Goal: Task Accomplishment & Management: Manage account settings

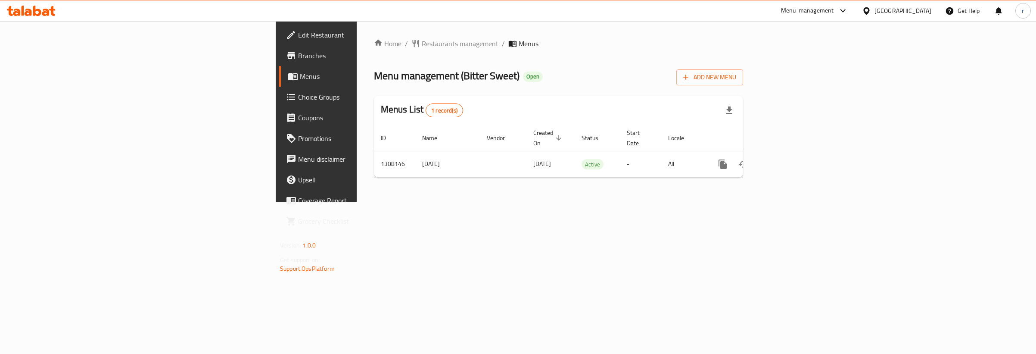
click at [298, 93] on span "Choice Groups" at bounding box center [370, 97] width 144 height 10
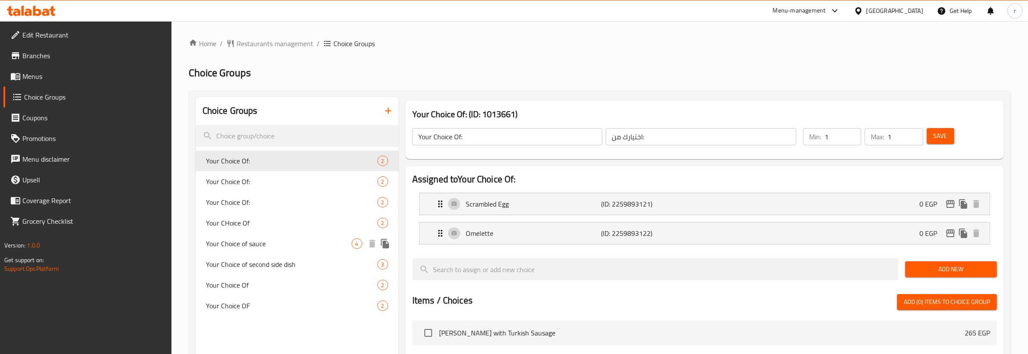
click at [253, 238] on span "Your Choice of sauce" at bounding box center [279, 243] width 146 height 10
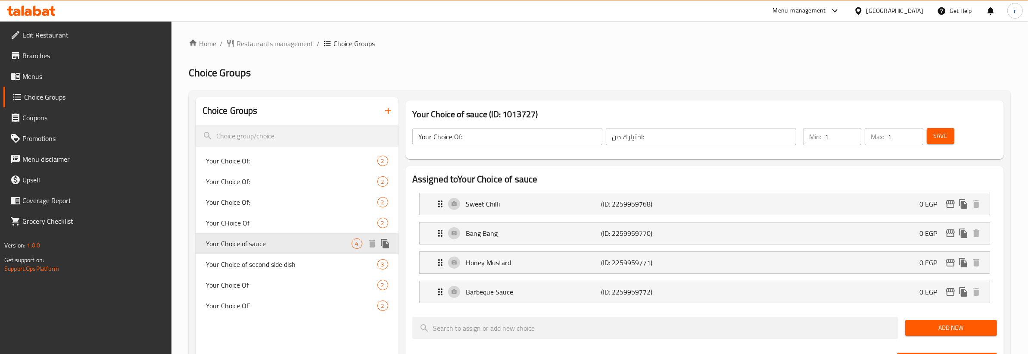
type input "Your Choice of sauce"
type input "اختيارك من الصوصات"
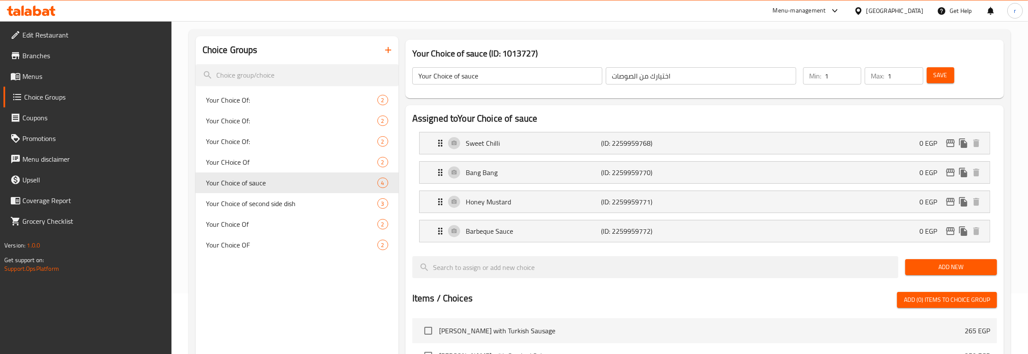
scroll to position [59, 0]
click at [624, 35] on div "Choice Groups Your Choice Of: 2 Your Choice Of: 2 Your Choice Of: 2 Your CHoice…" at bounding box center [600, 318] width 822 height 575
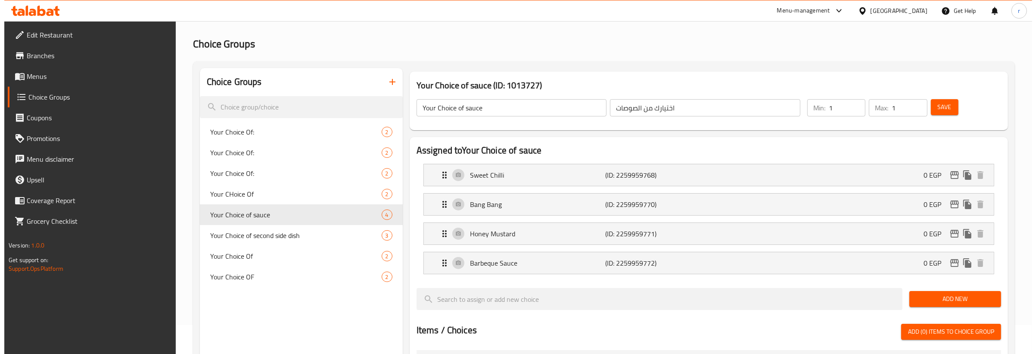
scroll to position [0, 0]
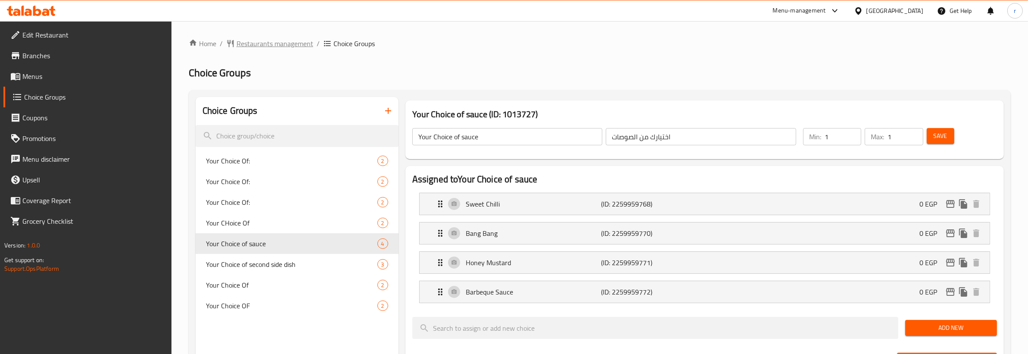
click at [296, 40] on span "Restaurants management" at bounding box center [274, 43] width 77 height 10
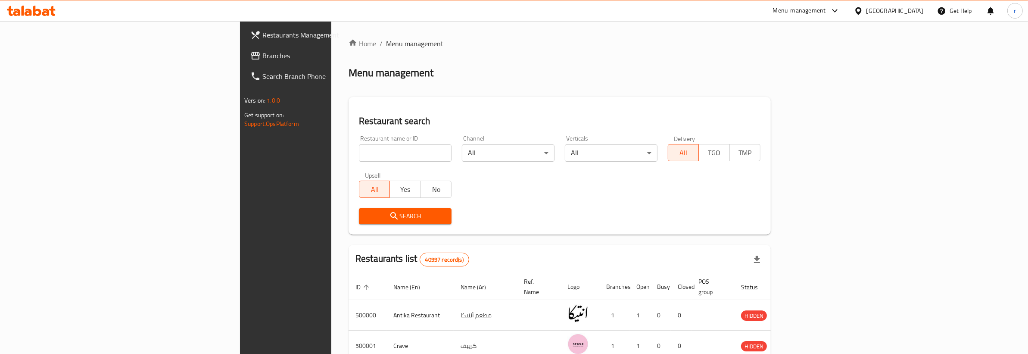
click at [359, 152] on input "search" at bounding box center [405, 152] width 93 height 17
paste input "772037"
type input "772037"
click button "Search" at bounding box center [405, 216] width 93 height 16
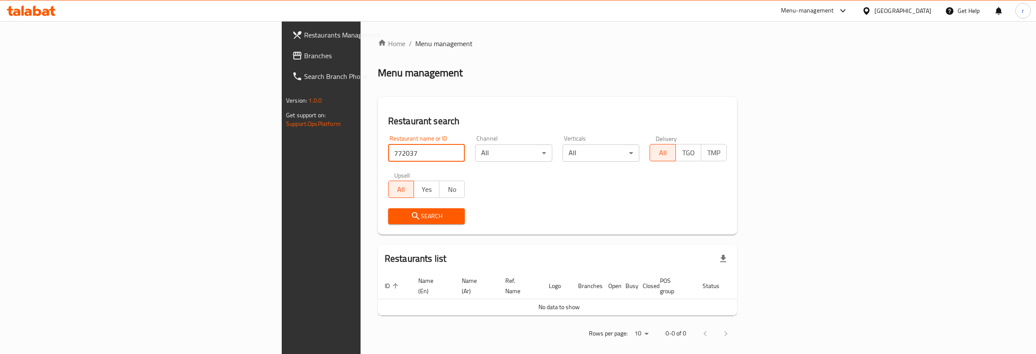
click at [304, 52] on span "Branches" at bounding box center [376, 55] width 144 height 10
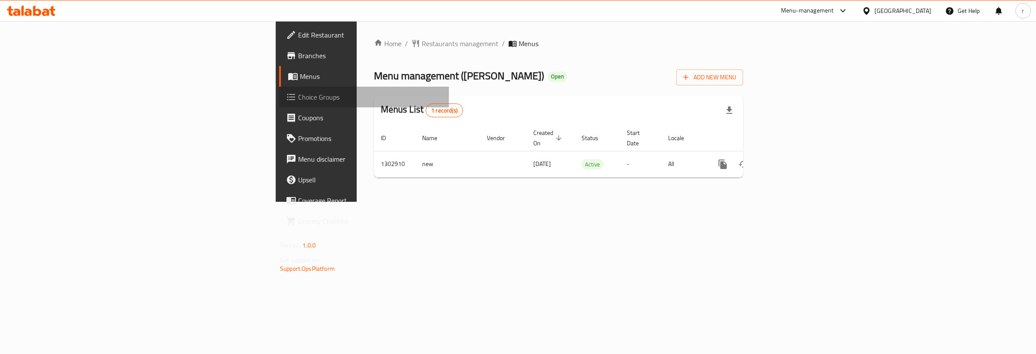
click at [298, 95] on span "Choice Groups" at bounding box center [370, 97] width 144 height 10
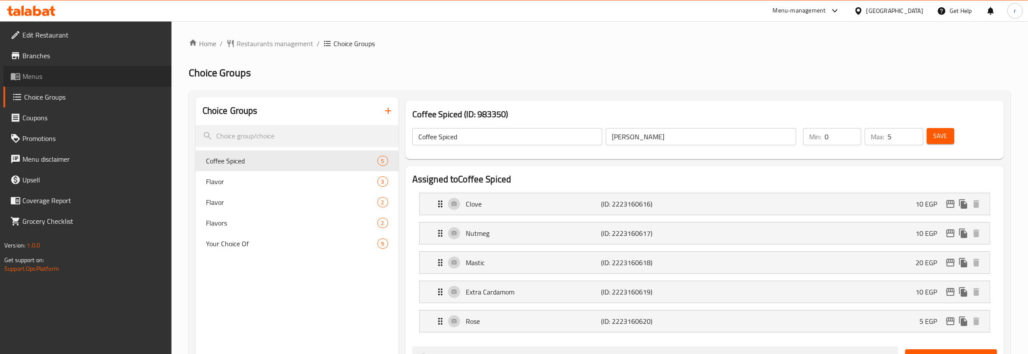
click at [40, 75] on span "Menus" at bounding box center [93, 76] width 142 height 10
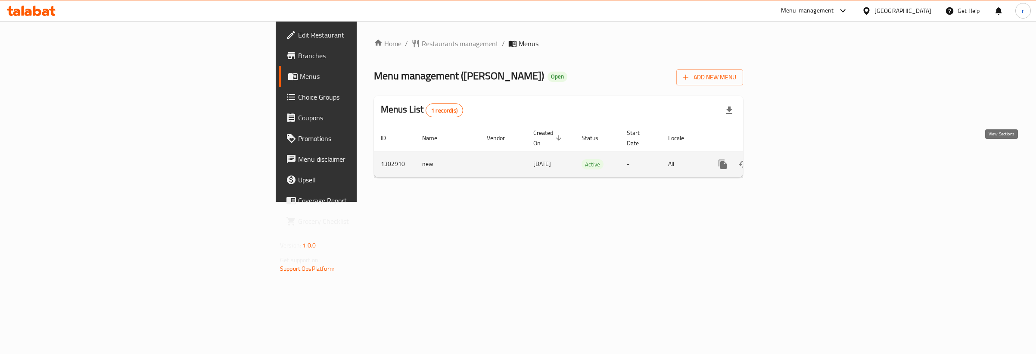
click at [790, 159] on icon "enhanced table" at bounding box center [785, 164] width 10 height 10
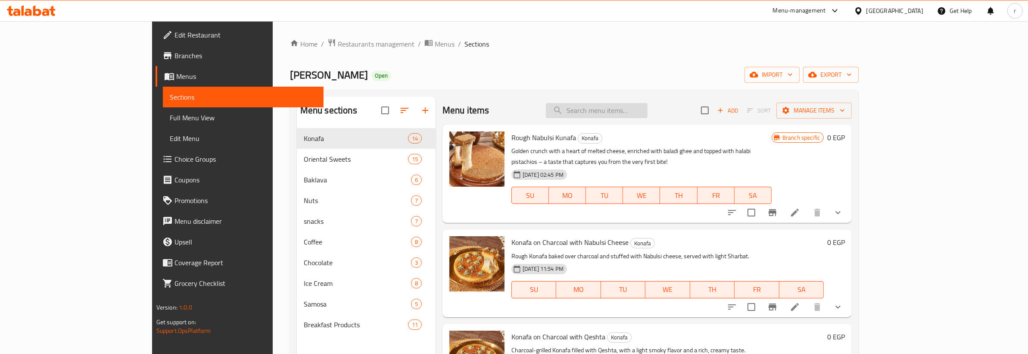
click at [647, 110] on input "search" at bounding box center [597, 110] width 102 height 15
paste input "Mix Nuts"
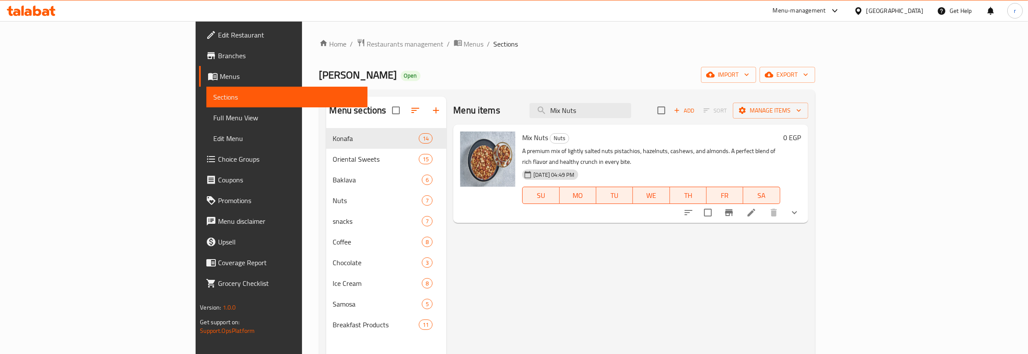
type input "Mix Nuts"
click at [763, 208] on li at bounding box center [751, 213] width 24 height 16
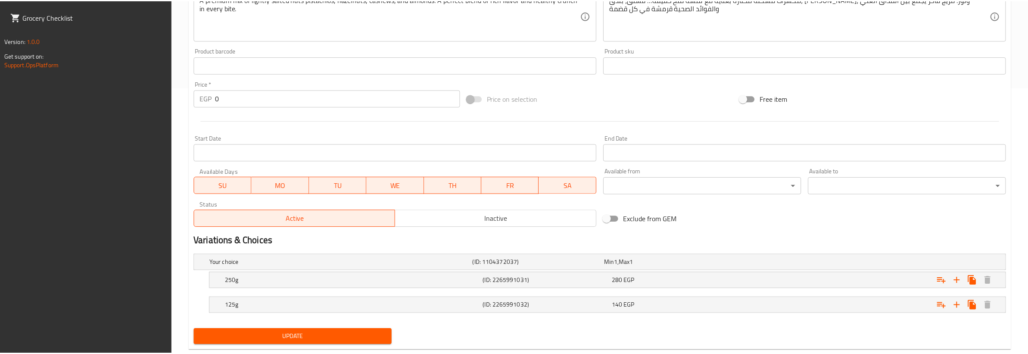
scroll to position [287, 0]
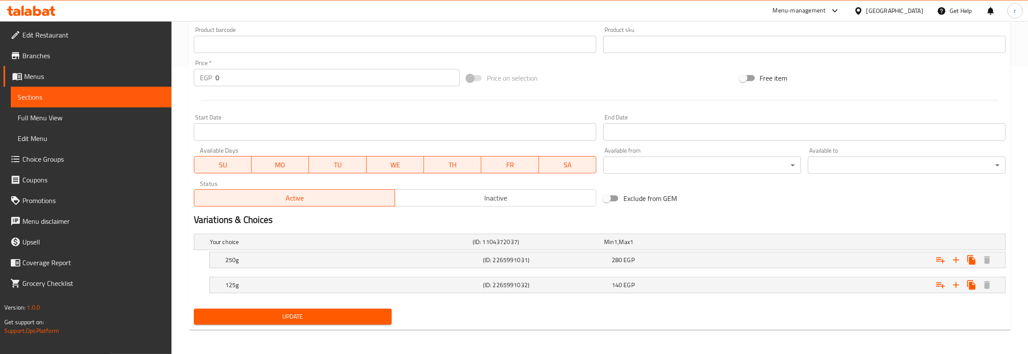
click at [544, 321] on div "Update" at bounding box center [599, 316] width 818 height 23
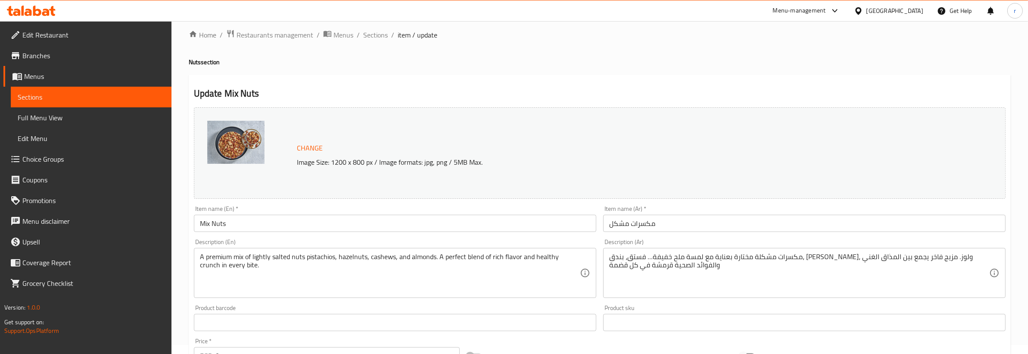
scroll to position [0, 0]
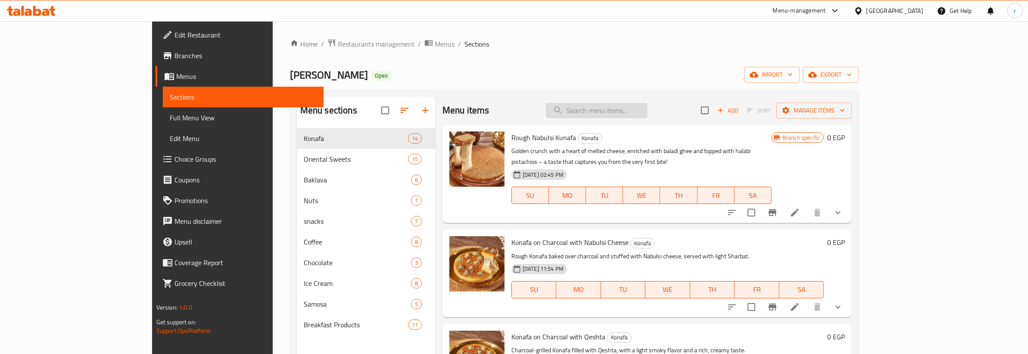
click at [645, 108] on input "search" at bounding box center [597, 110] width 102 height 15
click at [647, 108] on input "search" at bounding box center [597, 110] width 102 height 15
paste input "مكسرات مشكل"
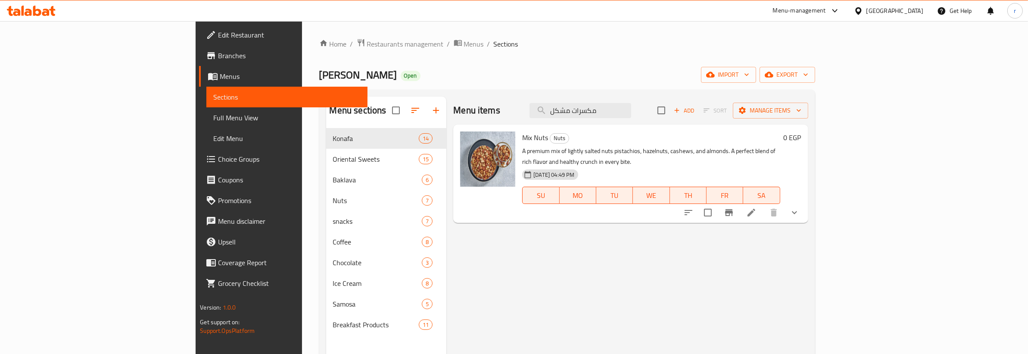
type input "مكسرات مشكل"
click at [756, 207] on icon at bounding box center [751, 212] width 10 height 10
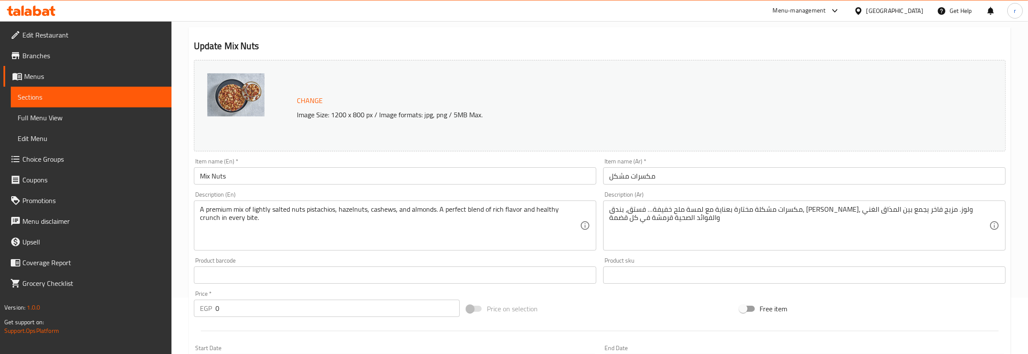
scroll to position [54, 0]
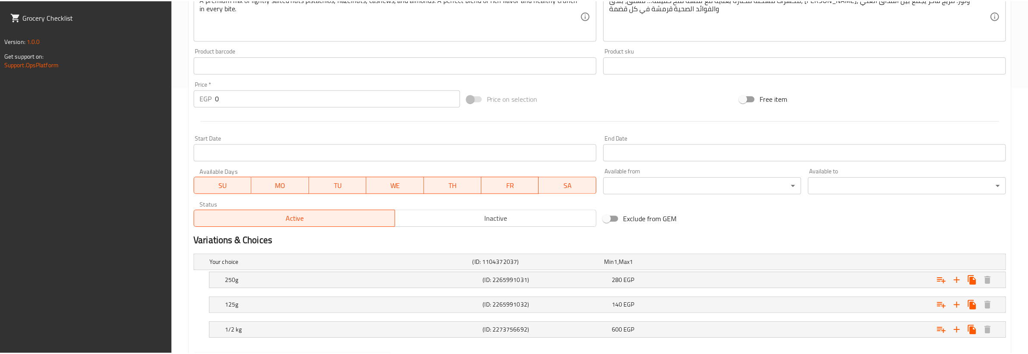
scroll to position [312, 0]
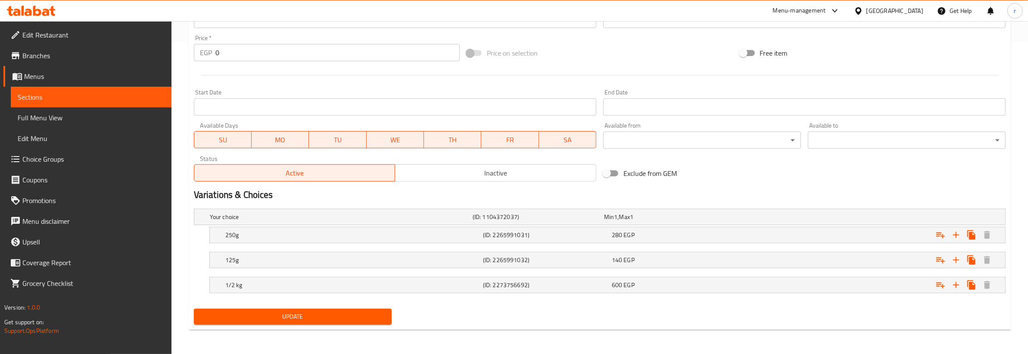
click at [625, 317] on div "Update" at bounding box center [599, 316] width 818 height 23
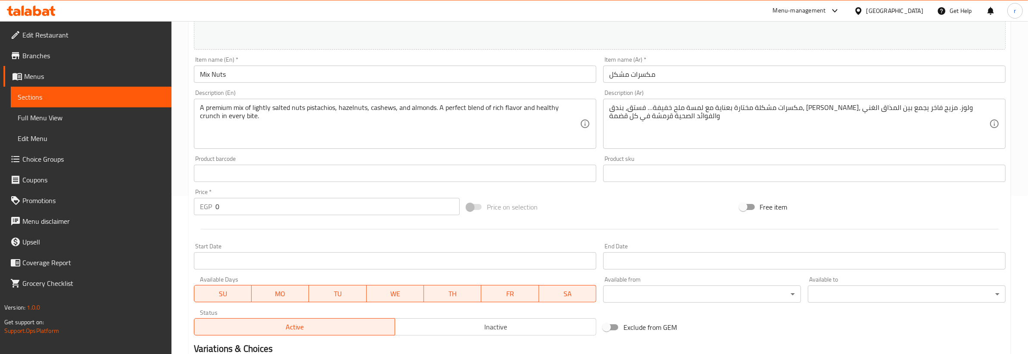
scroll to position [0, 0]
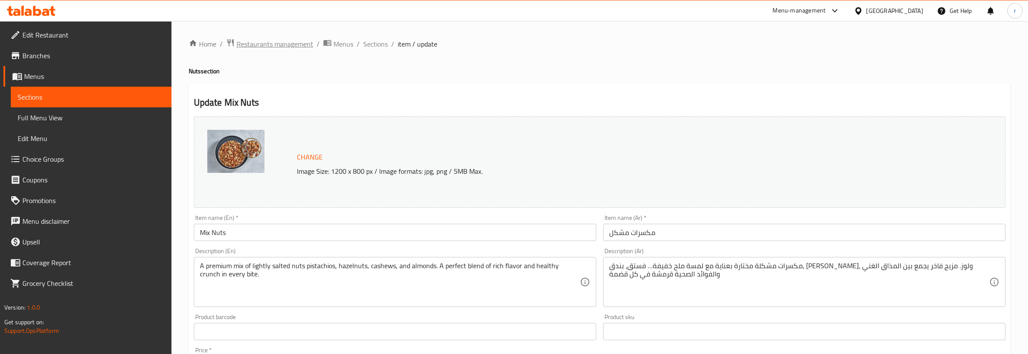
click at [289, 44] on span "Restaurants management" at bounding box center [274, 44] width 77 height 10
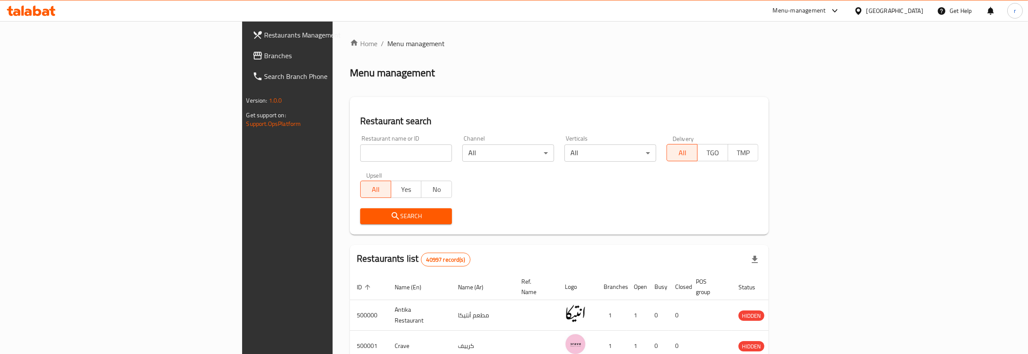
click at [246, 43] on link "Restaurants Management" at bounding box center [330, 35] width 168 height 21
